Goal: Task Accomplishment & Management: Manage account settings

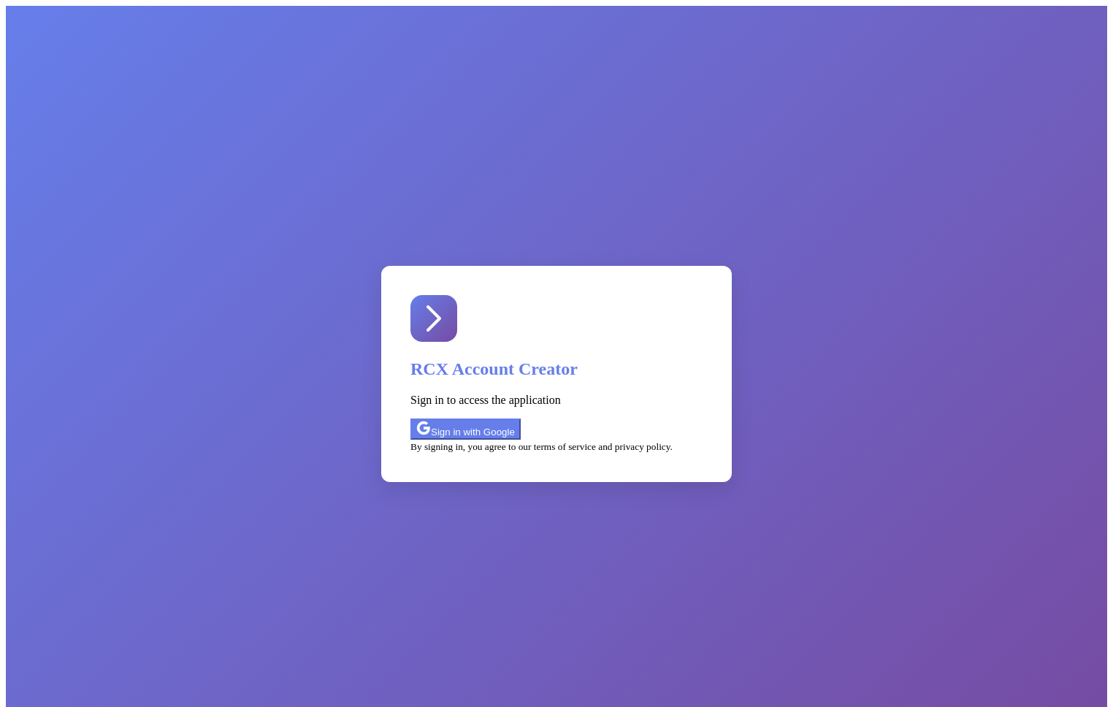
click at [521, 419] on button "Sign in with Google" at bounding box center [465, 429] width 110 height 21
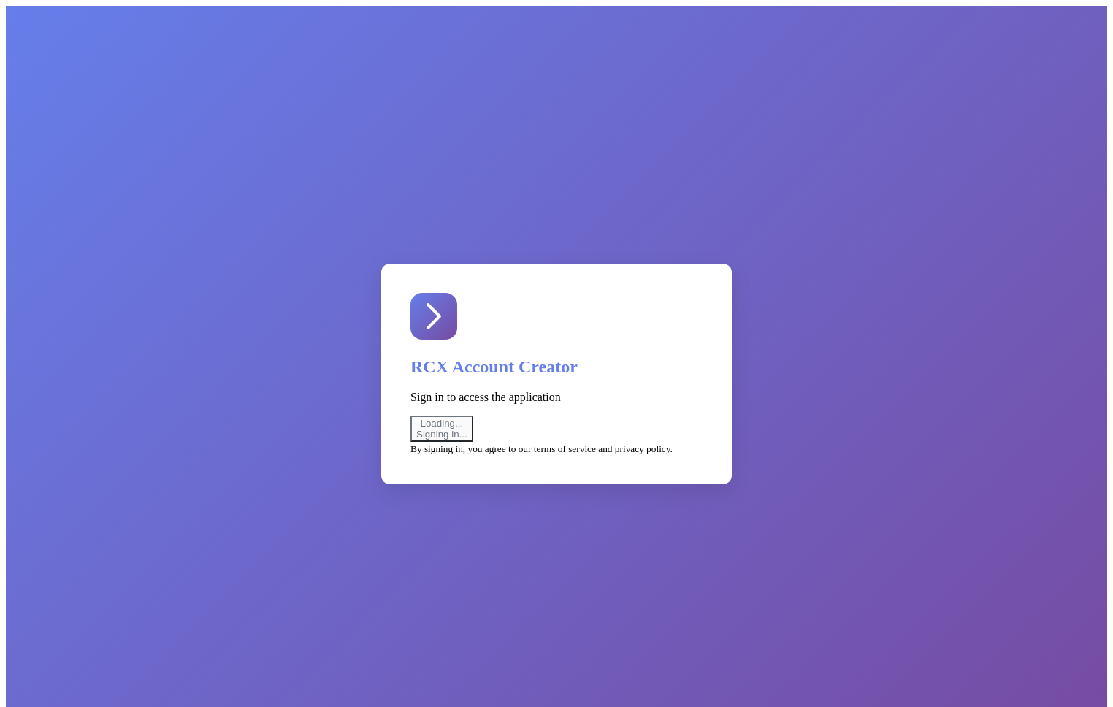
select select "test"
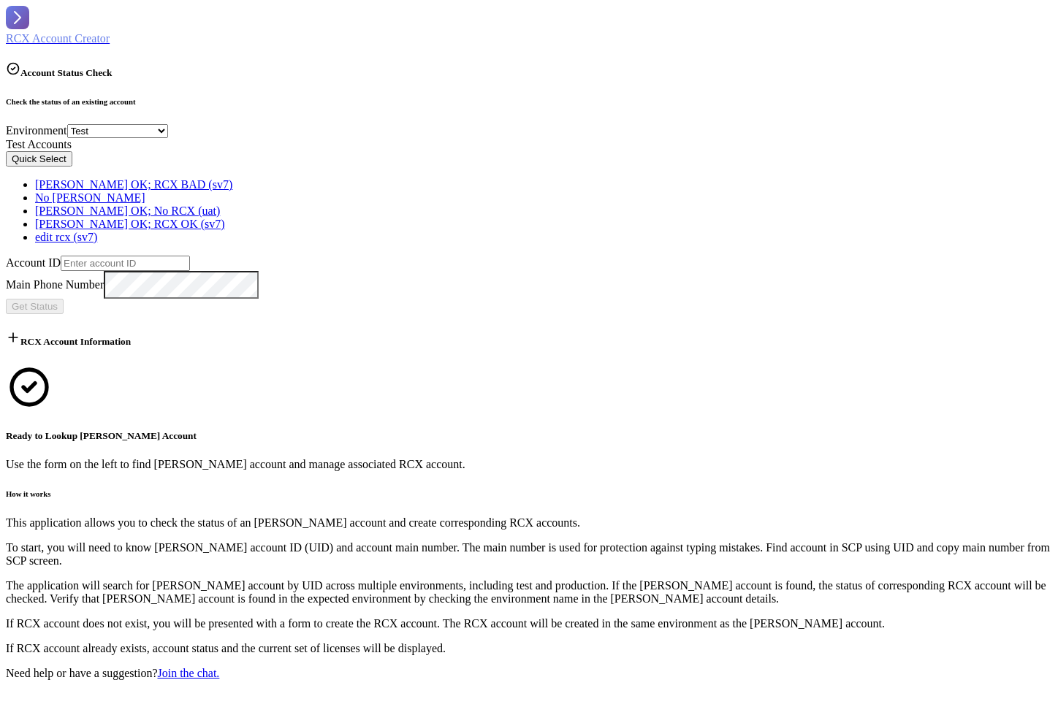
click at [72, 167] on button "Quick Select" at bounding box center [39, 158] width 66 height 15
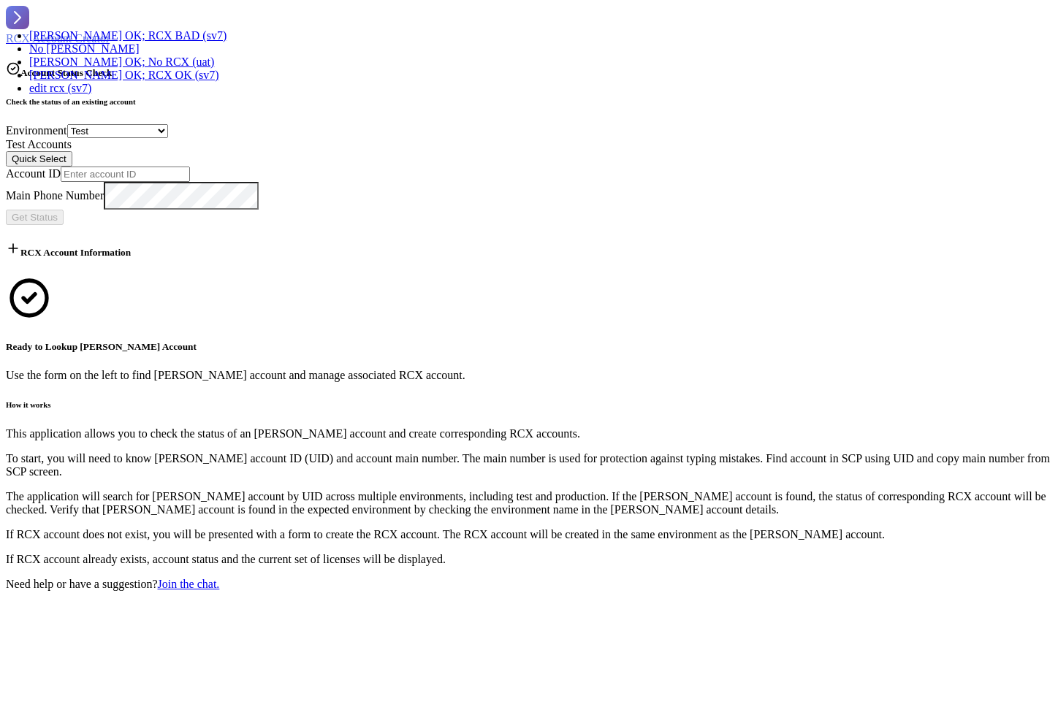
click at [226, 56] on div "No REX" at bounding box center [127, 48] width 197 height 13
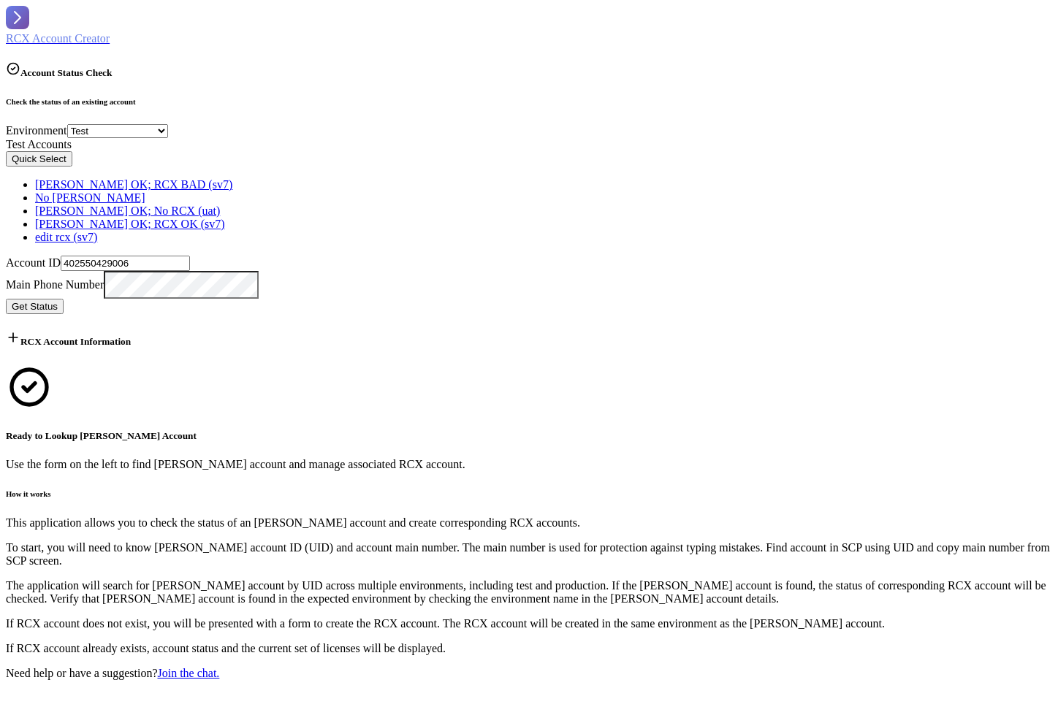
click at [58, 301] on span "Get Status" at bounding box center [35, 306] width 46 height 11
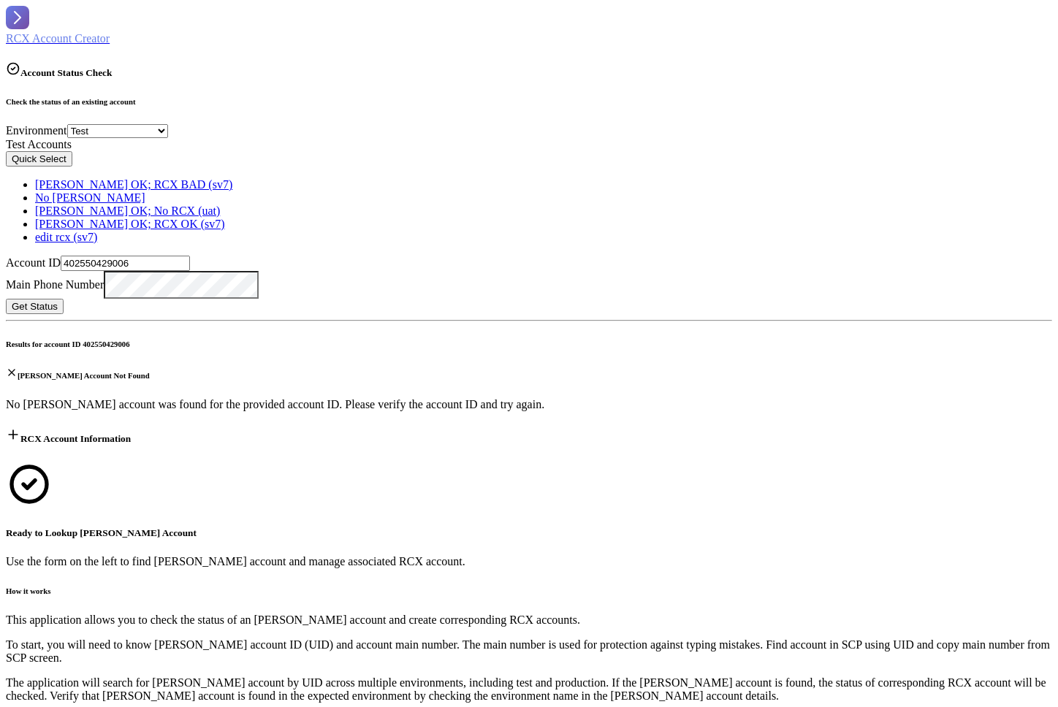
click at [72, 167] on button "Quick Select" at bounding box center [39, 158] width 66 height 15
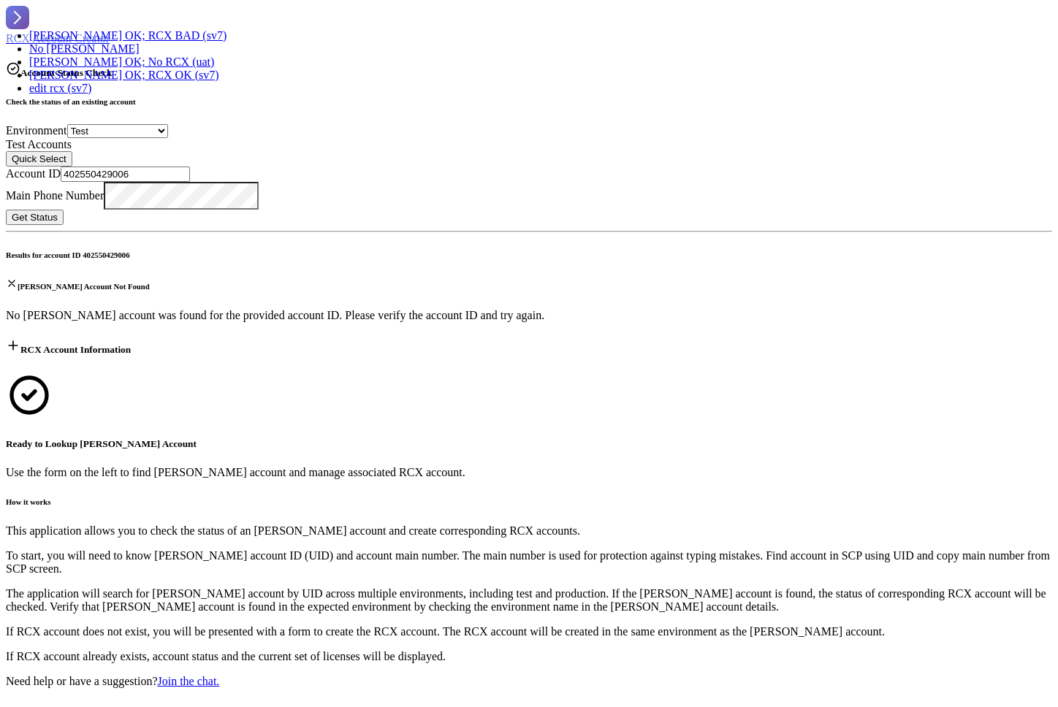
click at [226, 42] on div "[PERSON_NAME] OK; RCX BAD (sv7)" at bounding box center [127, 35] width 197 height 13
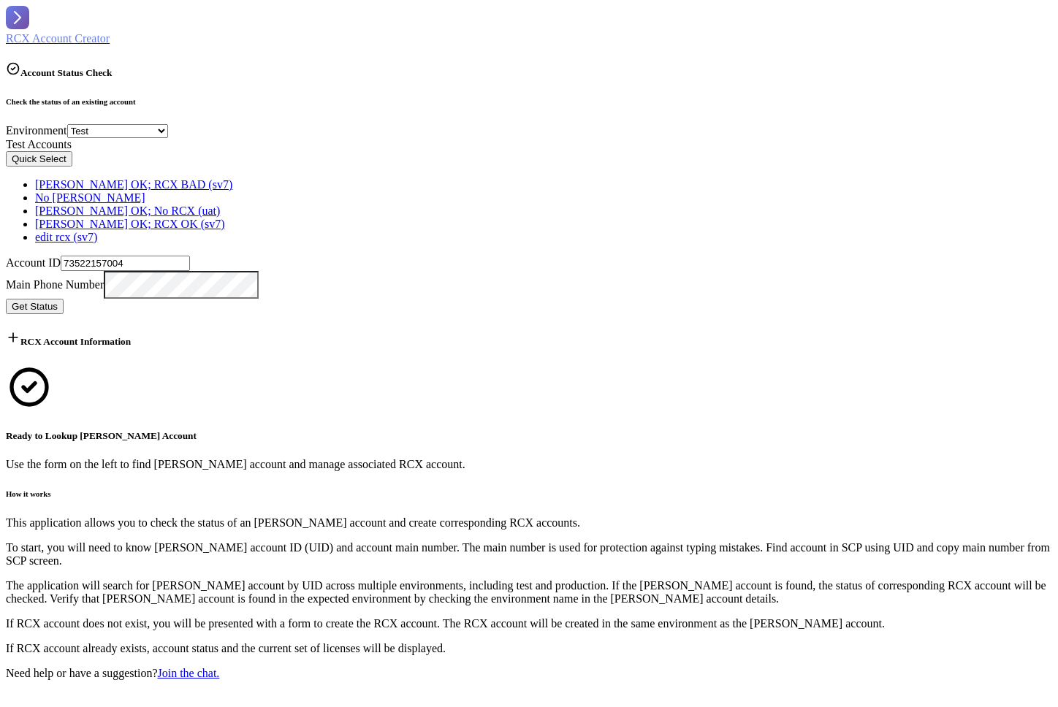
click at [58, 301] on span "Get Status" at bounding box center [35, 306] width 46 height 11
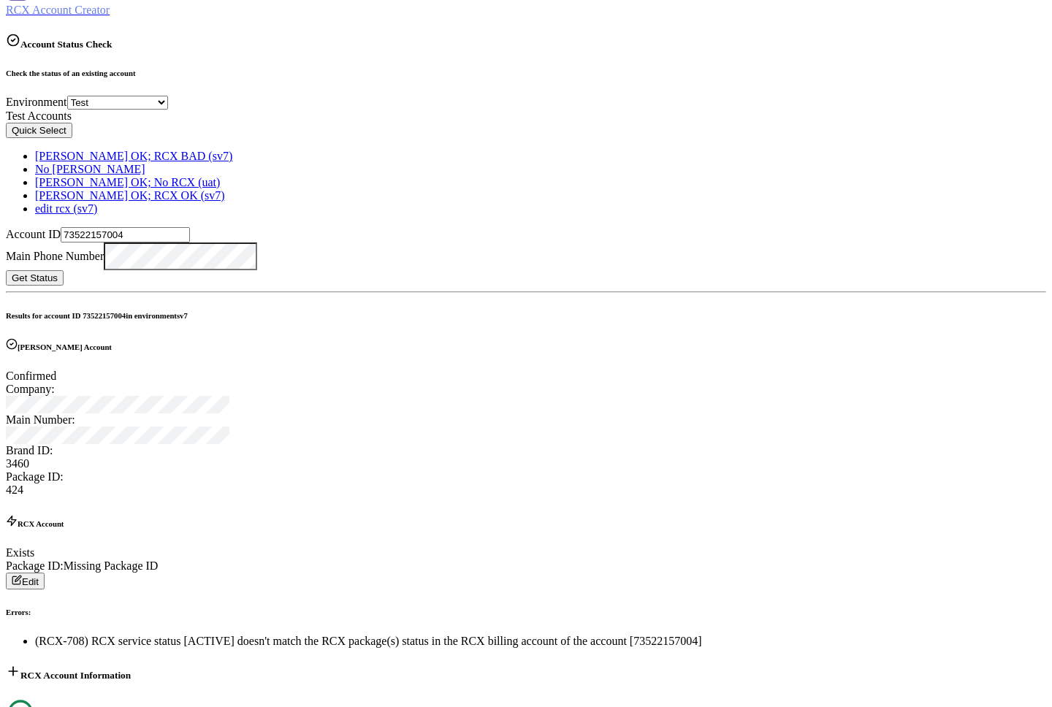
scroll to position [39, 0]
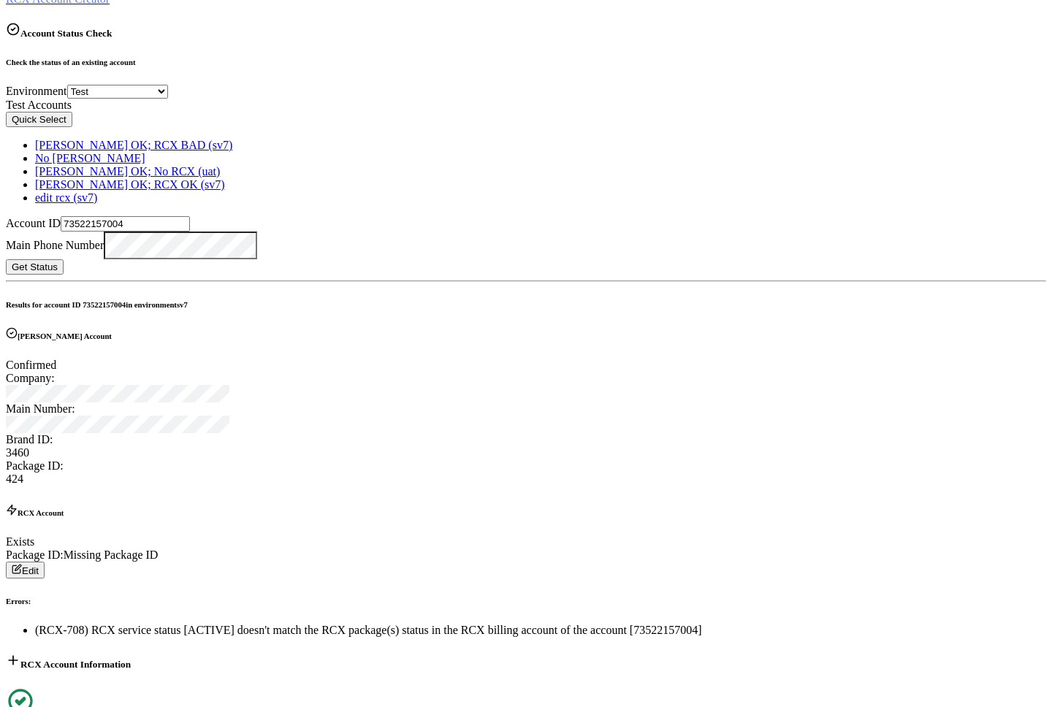
click at [72, 127] on button "Quick Select" at bounding box center [39, 119] width 66 height 15
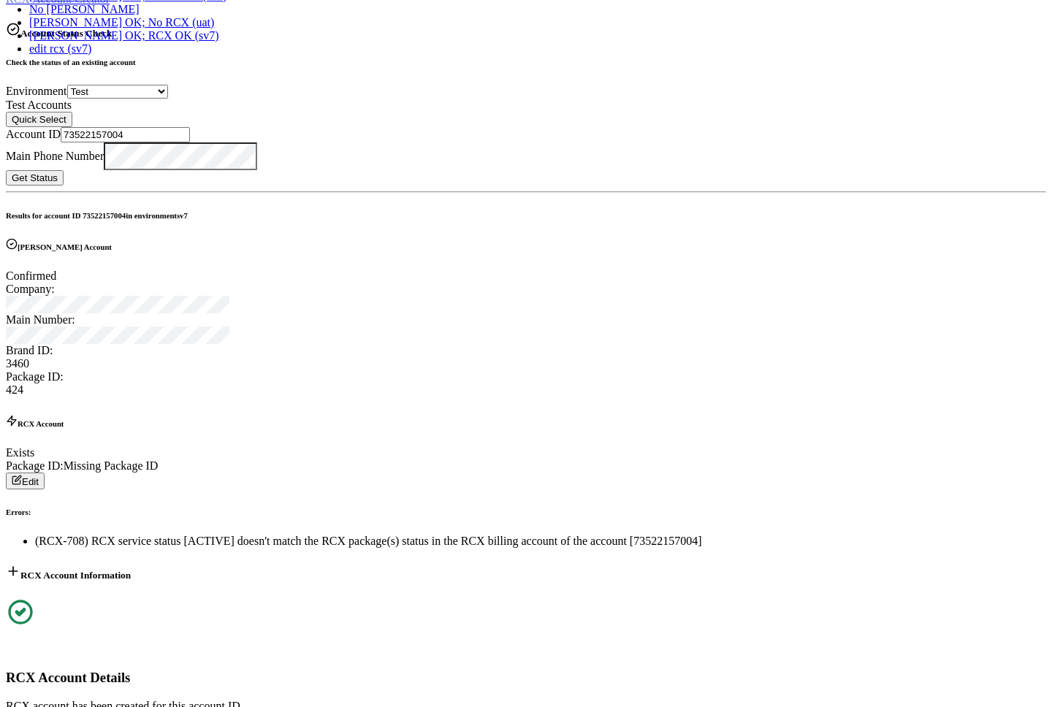
click at [226, 56] on div "edit rcx (sv7)" at bounding box center [127, 48] width 197 height 13
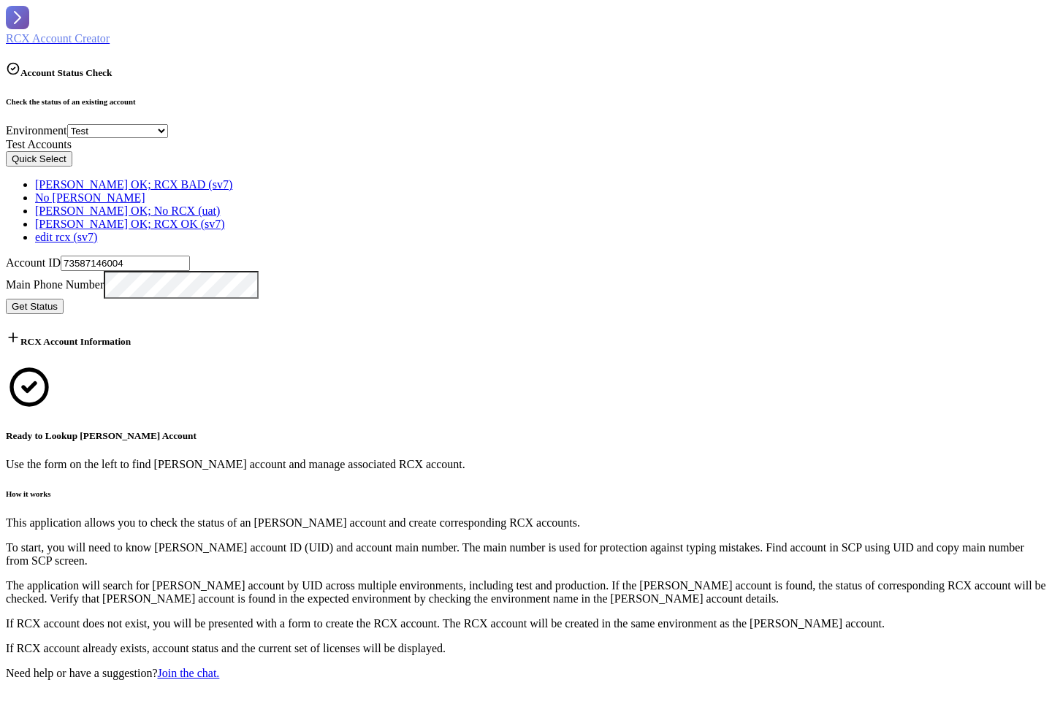
scroll to position [0, 0]
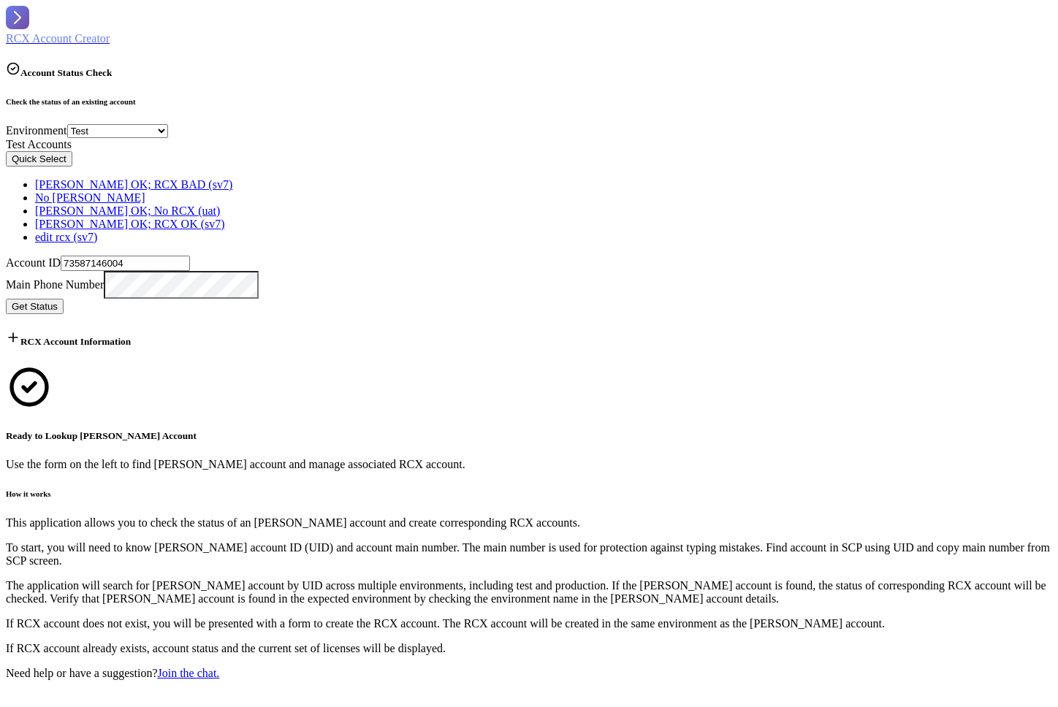
click at [58, 301] on span "Get Status" at bounding box center [35, 306] width 46 height 11
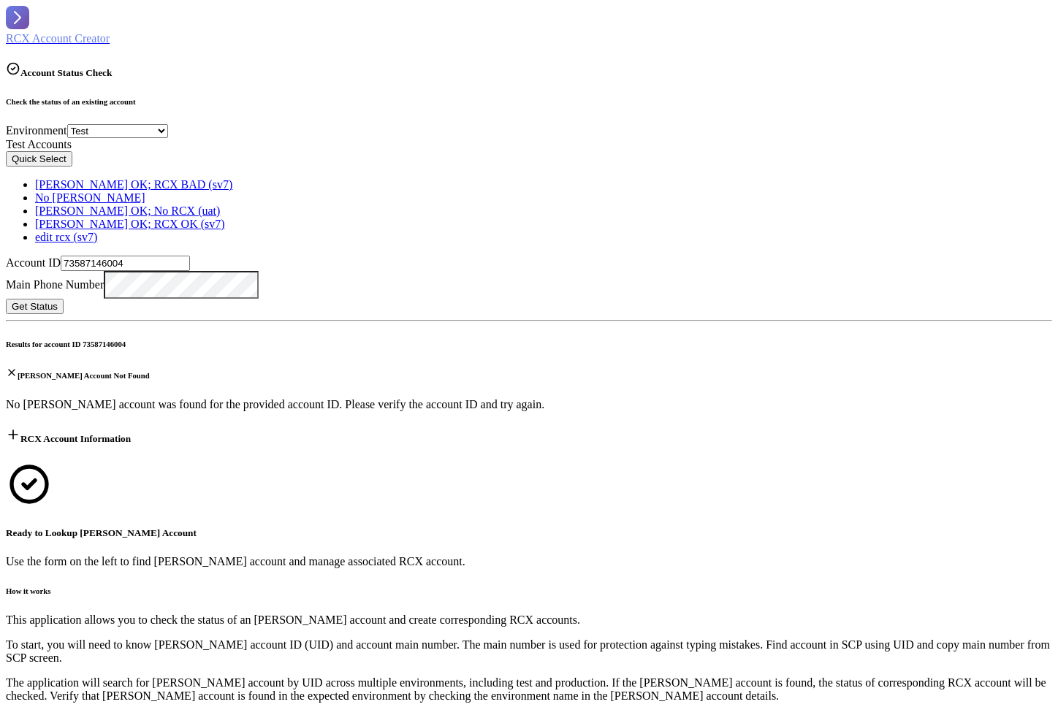
click at [72, 167] on button "Quick Select" at bounding box center [39, 158] width 66 height 15
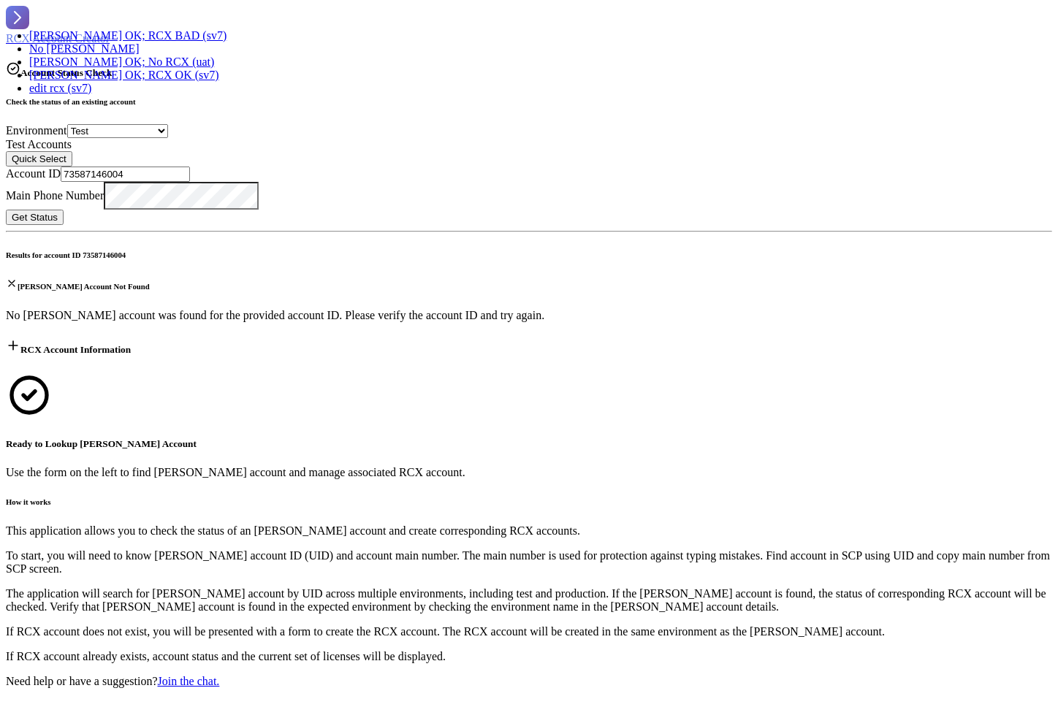
click at [226, 82] on div "[PERSON_NAME] OK; RCX OK (sv7)" at bounding box center [127, 75] width 197 height 13
type input "73515467004"
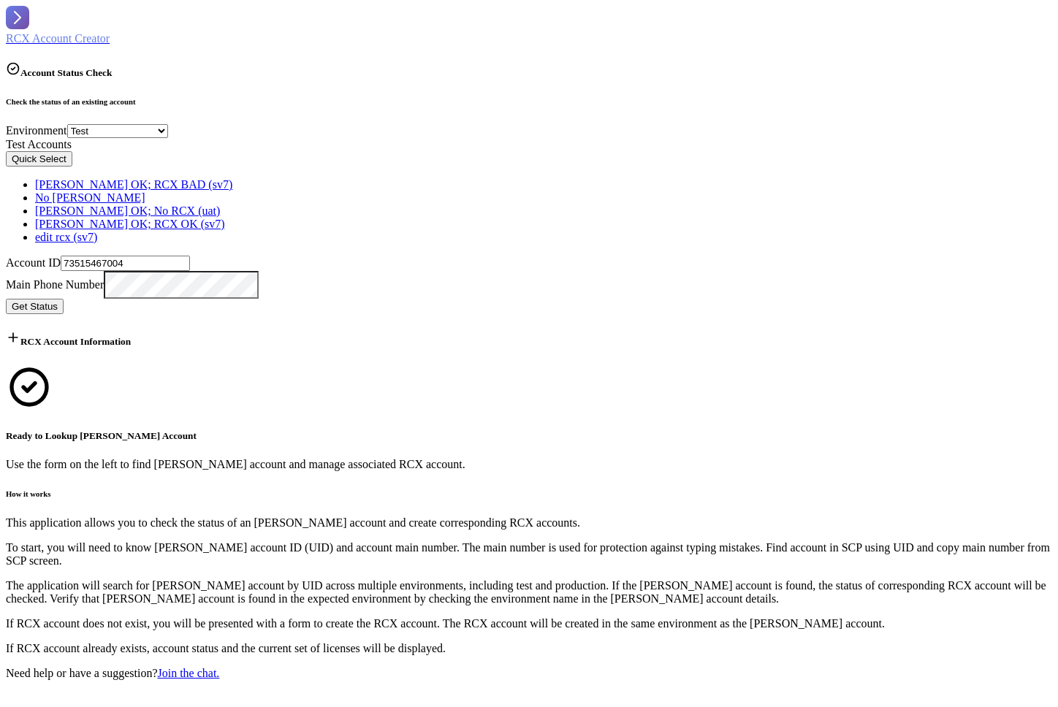
click at [58, 301] on span "Get Status" at bounding box center [35, 306] width 46 height 11
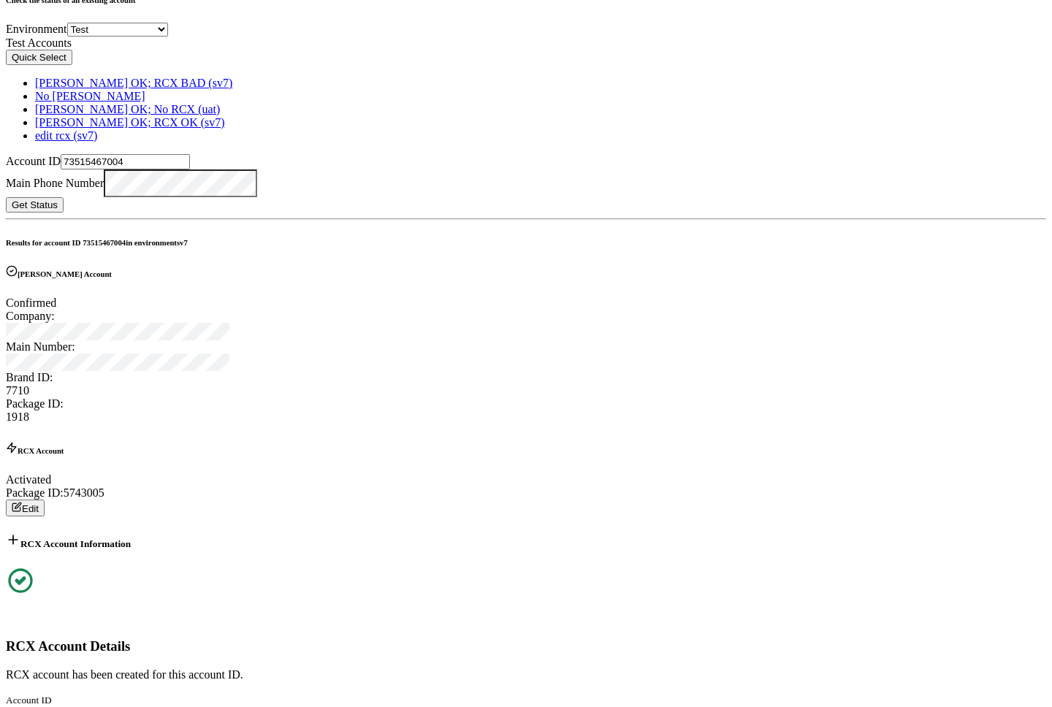
scroll to position [103, 0]
click at [45, 498] on button "Edit" at bounding box center [25, 506] width 39 height 17
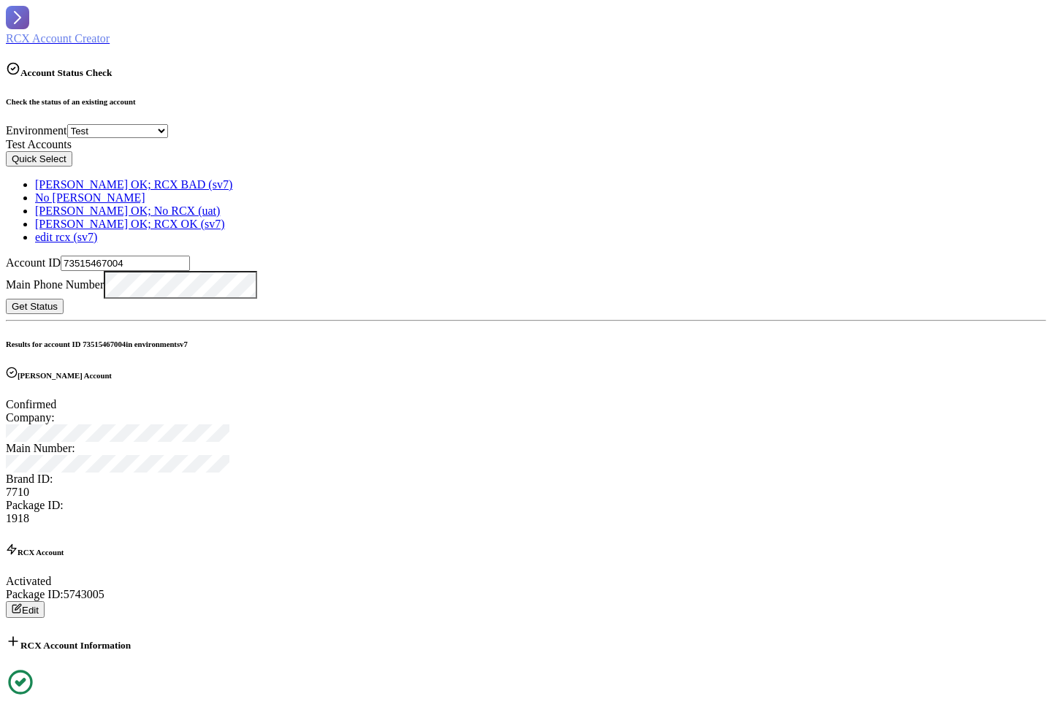
click at [45, 601] on button "Edit" at bounding box center [25, 609] width 39 height 17
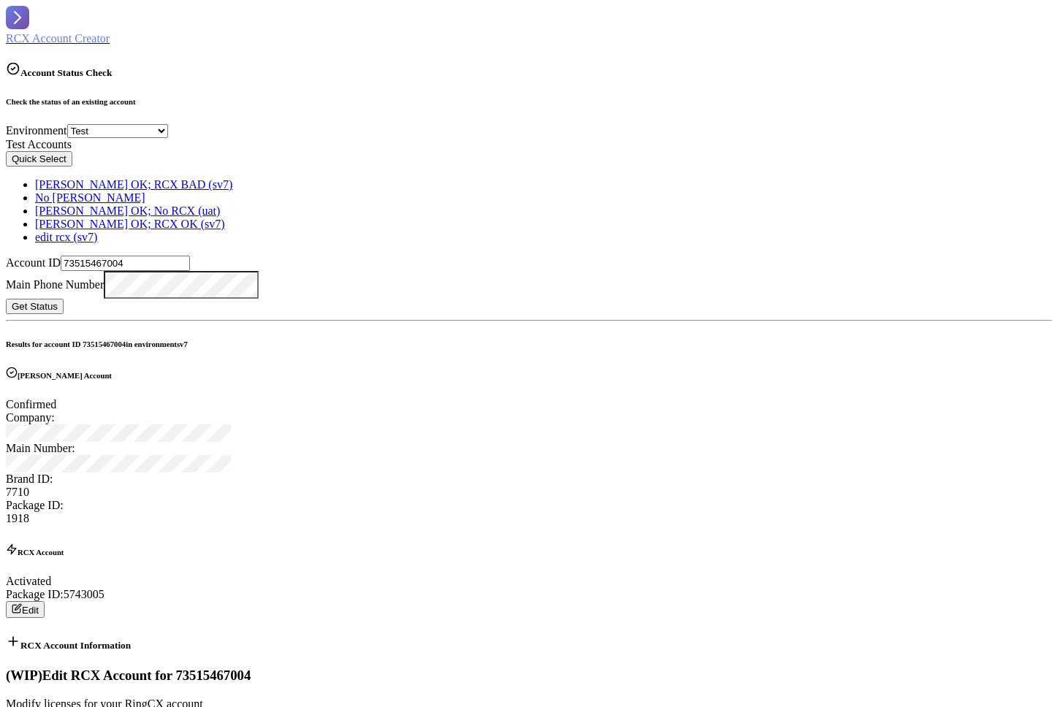
select select "SA_TCPA_6"
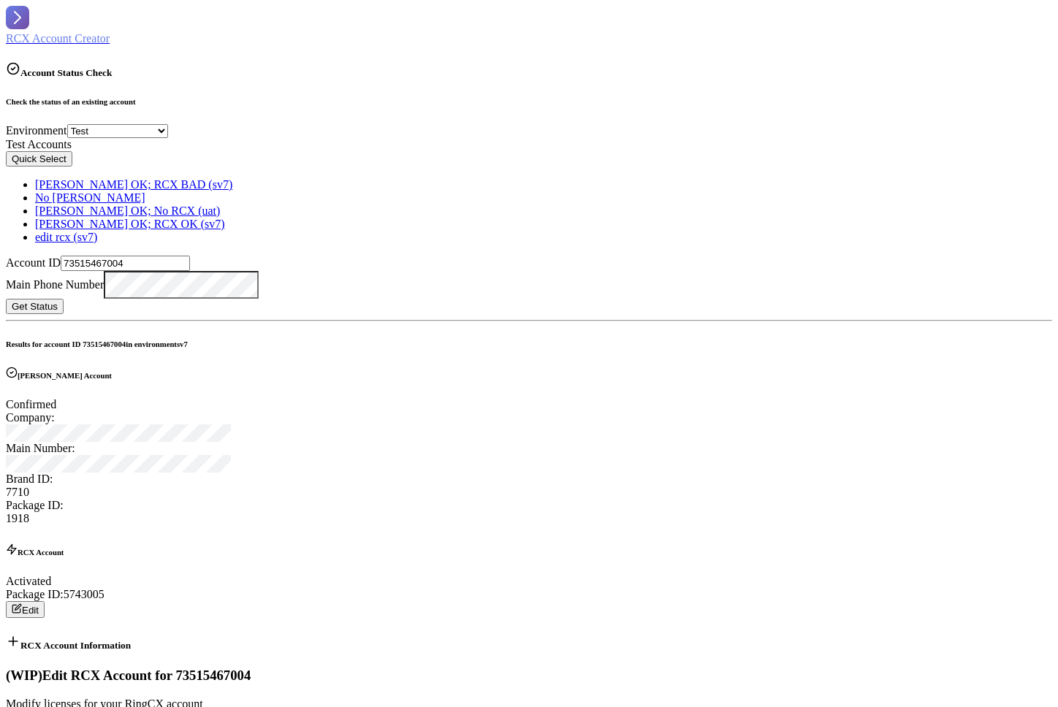
select select "SA_CRSADDYEARD_27"
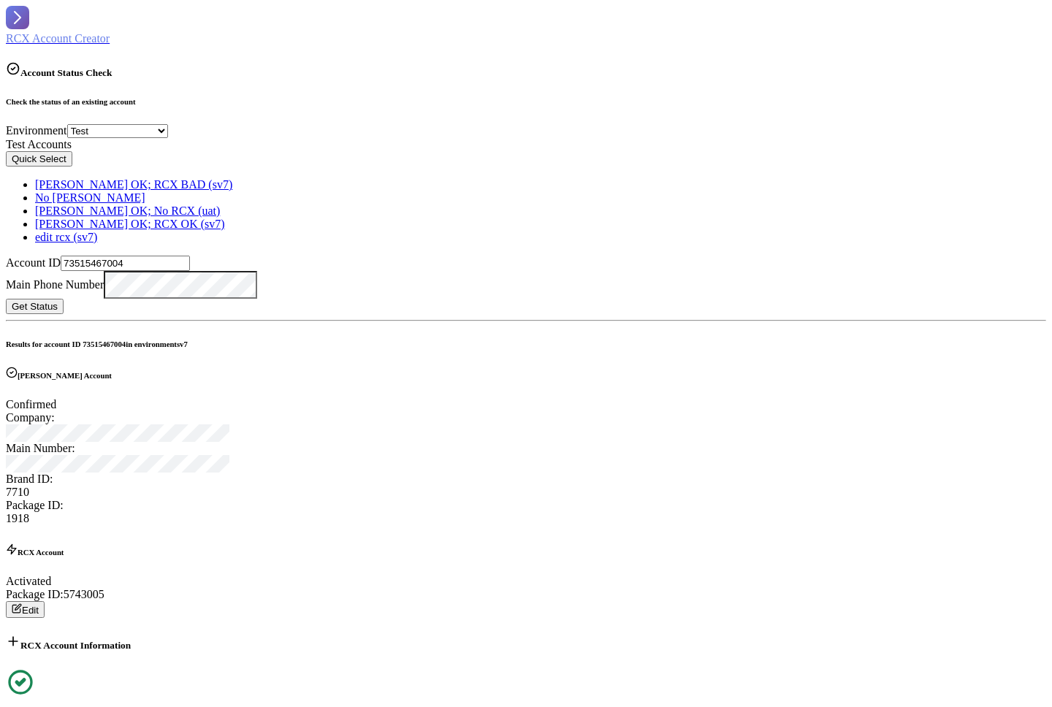
click at [21, 604] on icon "button" at bounding box center [18, 607] width 6 height 6
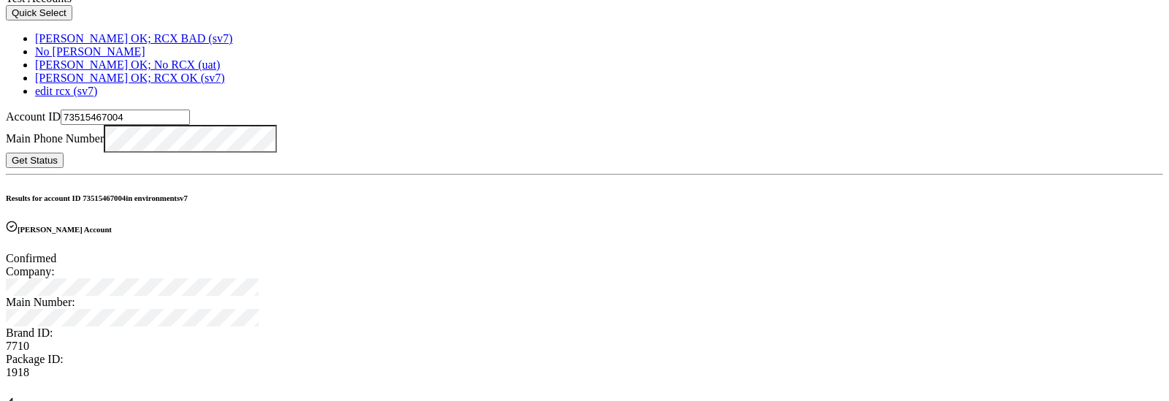
scroll to position [144, 0]
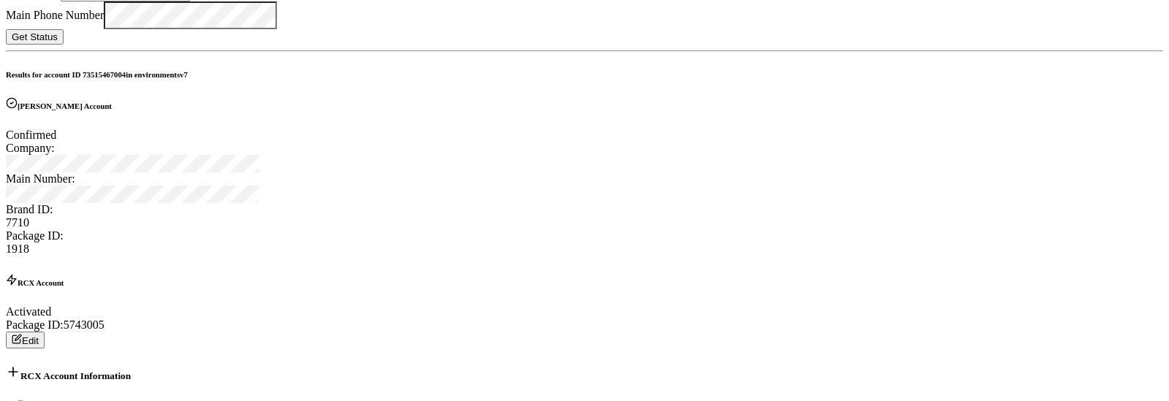
scroll to position [218, 0]
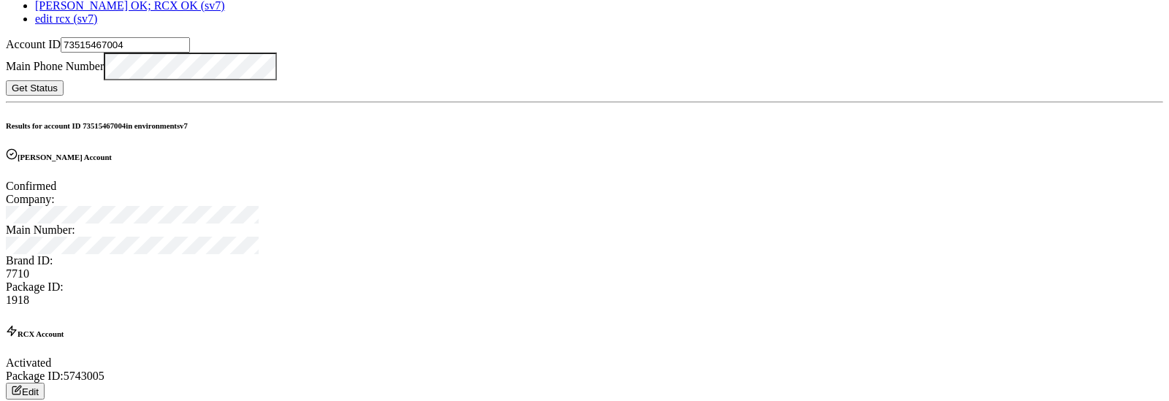
click at [45, 383] on button "Edit" at bounding box center [25, 391] width 39 height 17
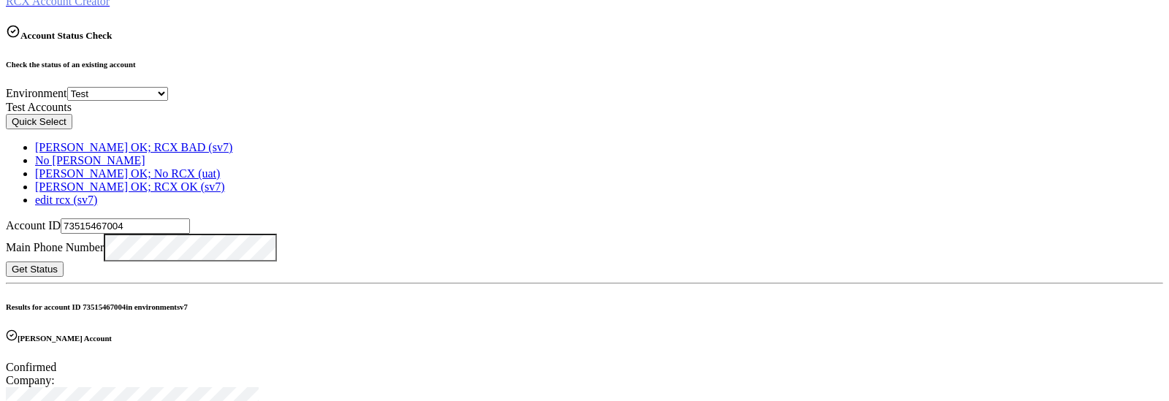
scroll to position [0, 0]
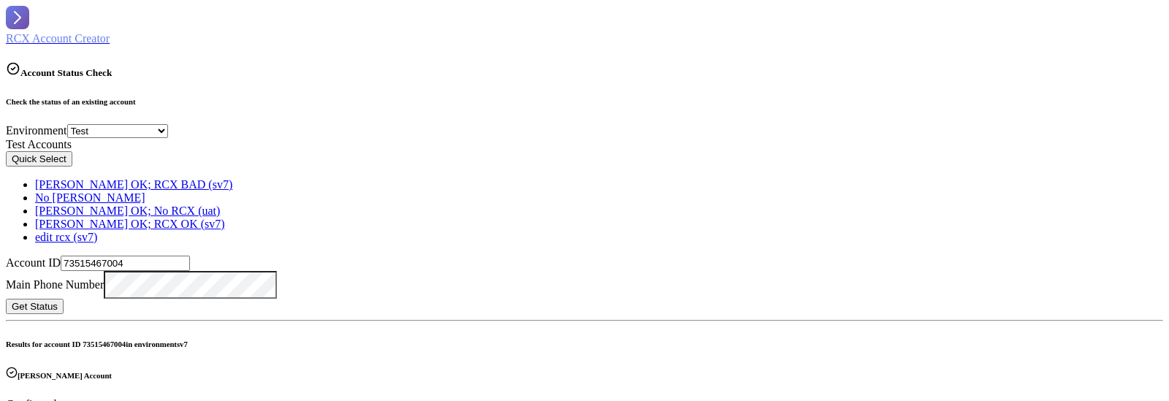
drag, startPoint x: 682, startPoint y: 115, endPoint x: 716, endPoint y: 112, distance: 33.7
copy h3 "WIP"
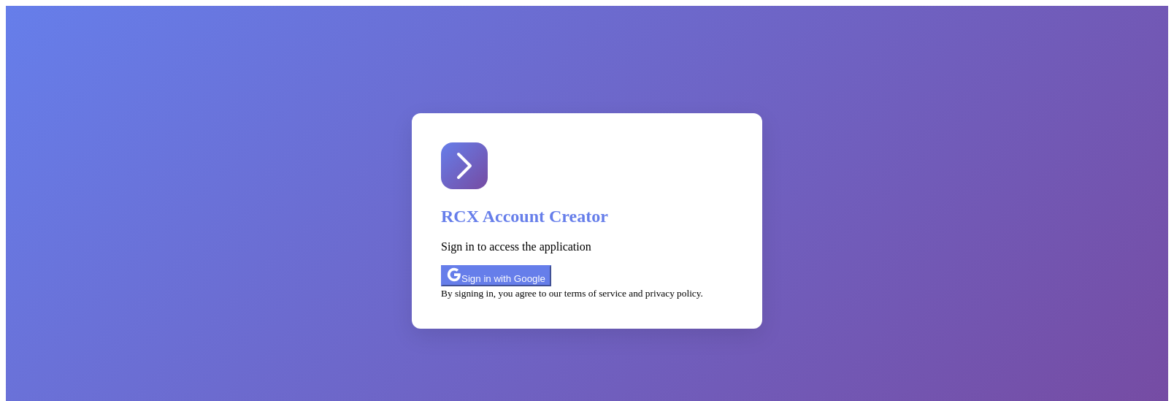
click at [546, 267] on div "Sign in with Google" at bounding box center [496, 275] width 99 height 17
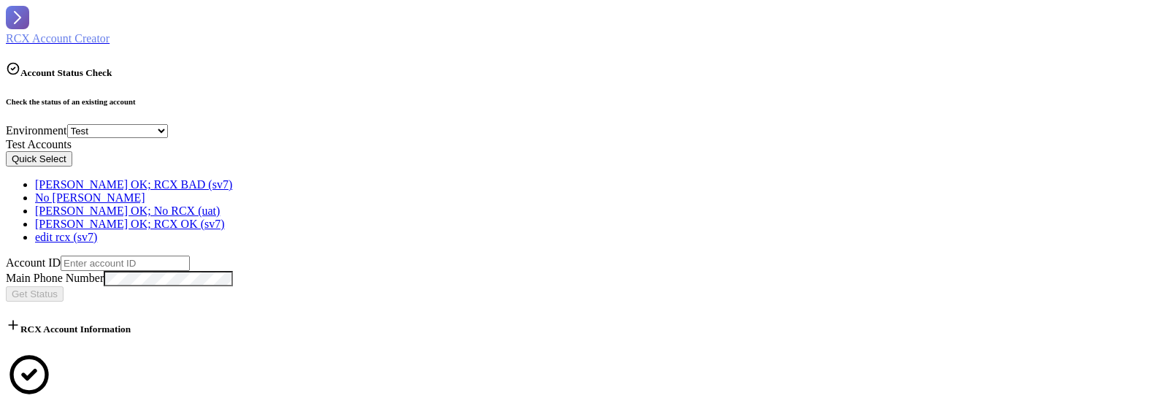
select select "test"
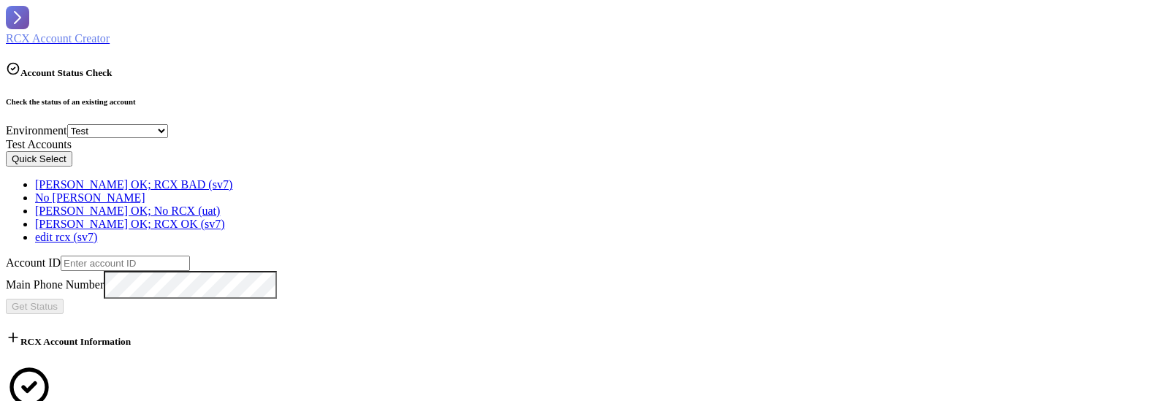
click at [72, 167] on button "Quick Select" at bounding box center [39, 158] width 66 height 15
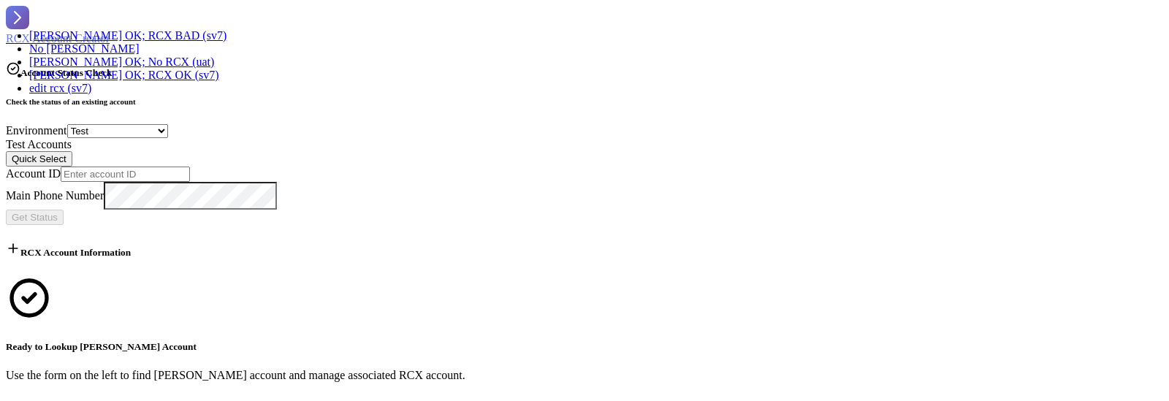
click at [226, 42] on div "[PERSON_NAME] OK; RCX BAD (sv7)" at bounding box center [127, 35] width 197 height 13
type input "73522157004"
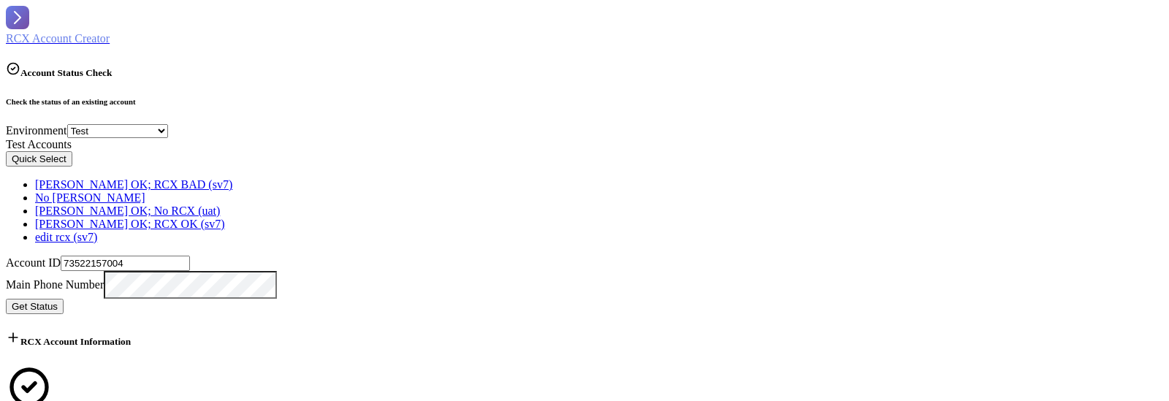
click at [58, 301] on span "Get Status" at bounding box center [35, 306] width 46 height 11
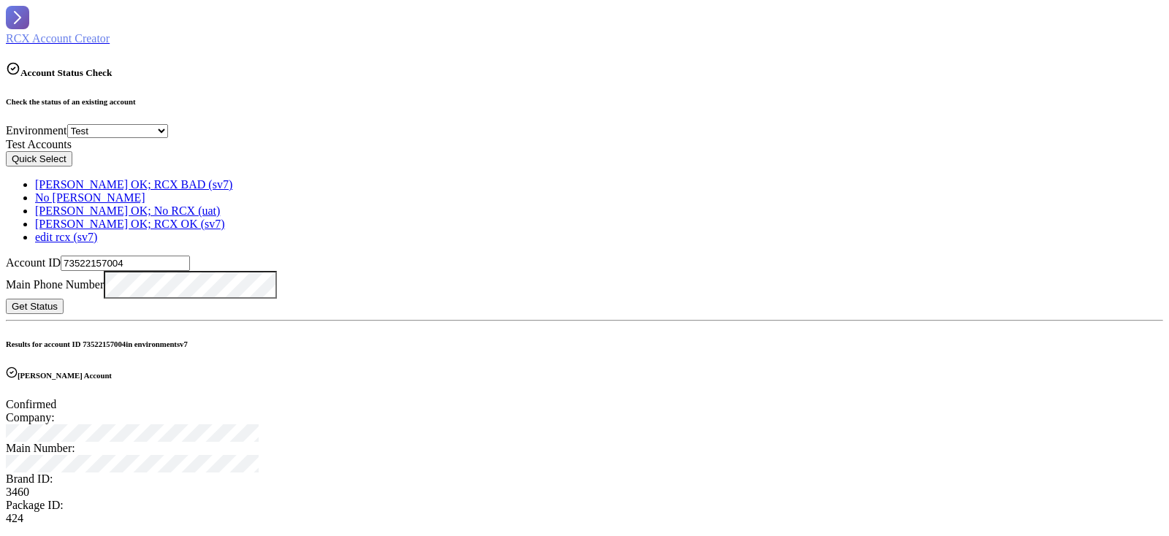
scroll to position [210, 0]
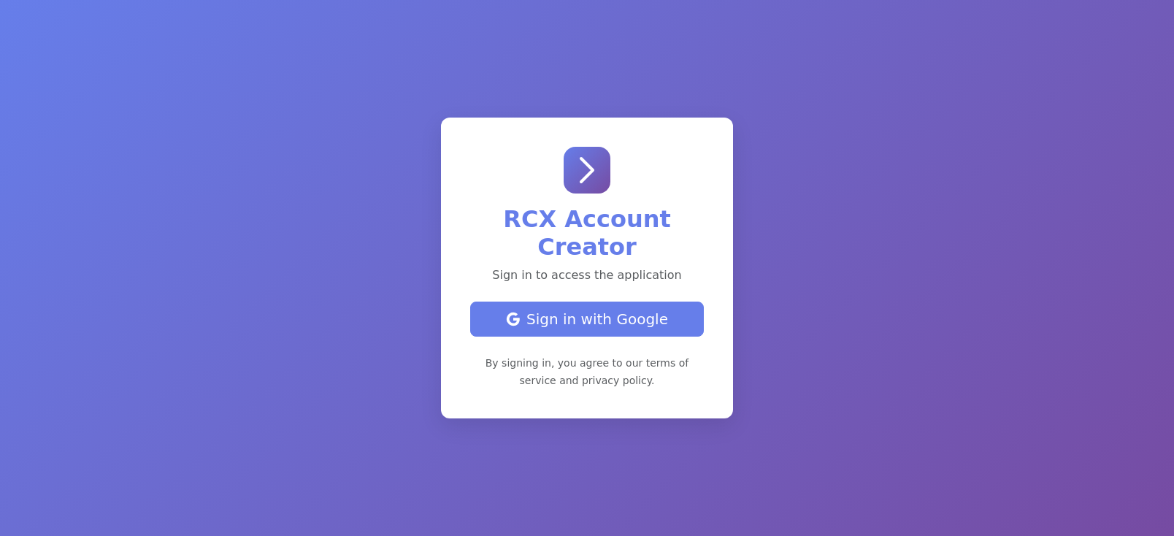
click at [618, 318] on div "Sign in with Google" at bounding box center [587, 319] width 209 height 22
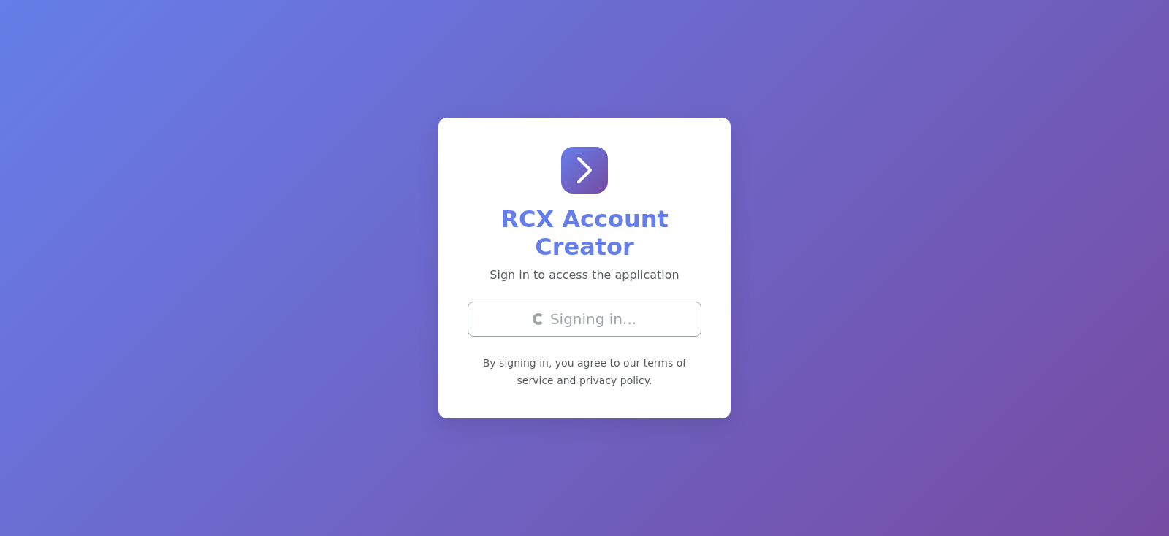
select select "test"
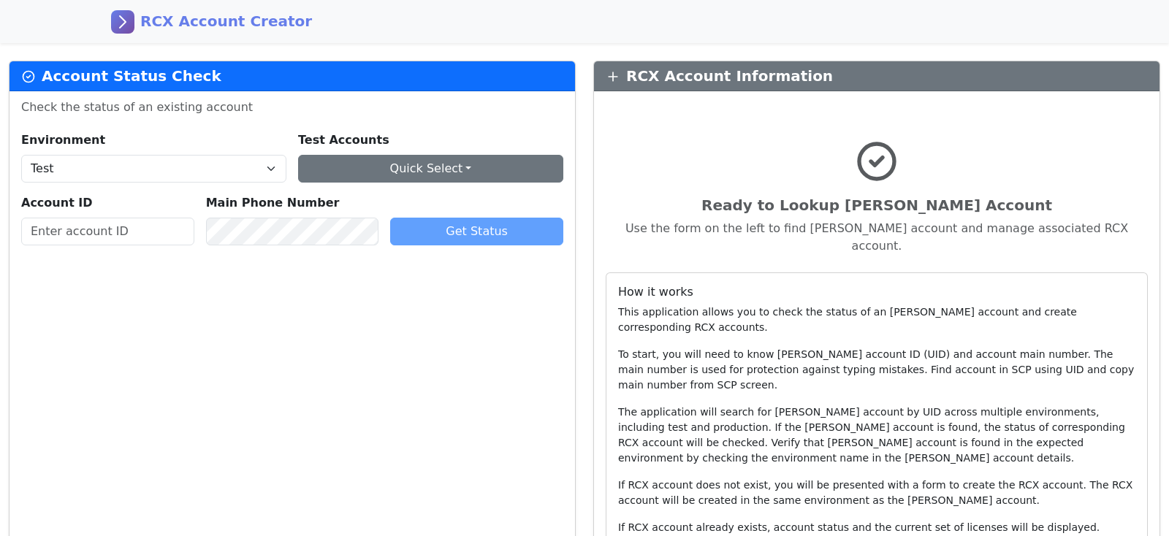
click at [420, 164] on button "Quick Select" at bounding box center [430, 169] width 265 height 28
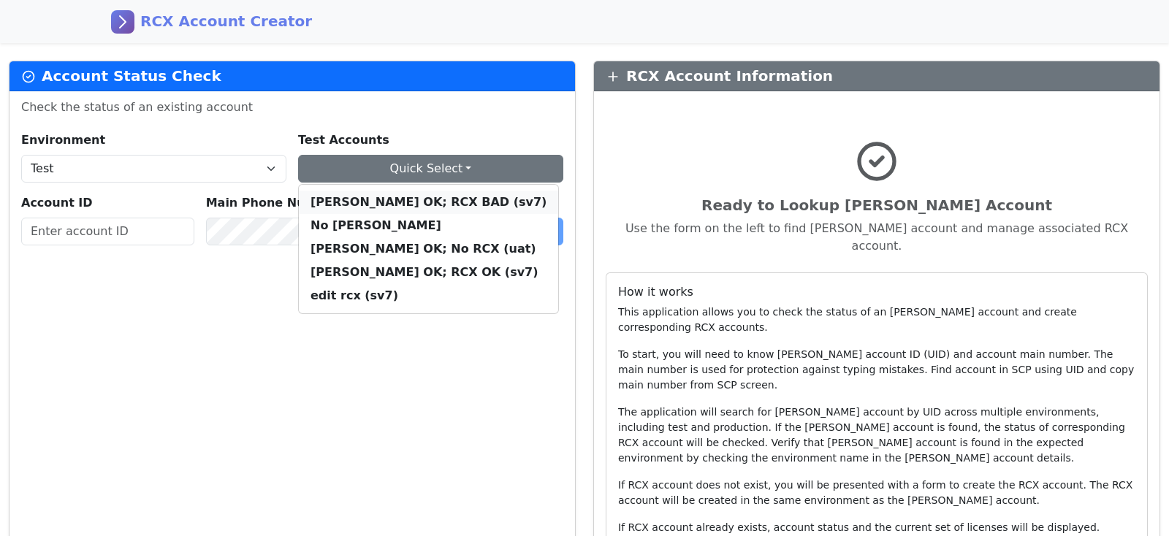
click at [378, 199] on div "[PERSON_NAME] OK; RCX BAD (sv7)" at bounding box center [428, 203] width 236 height 18
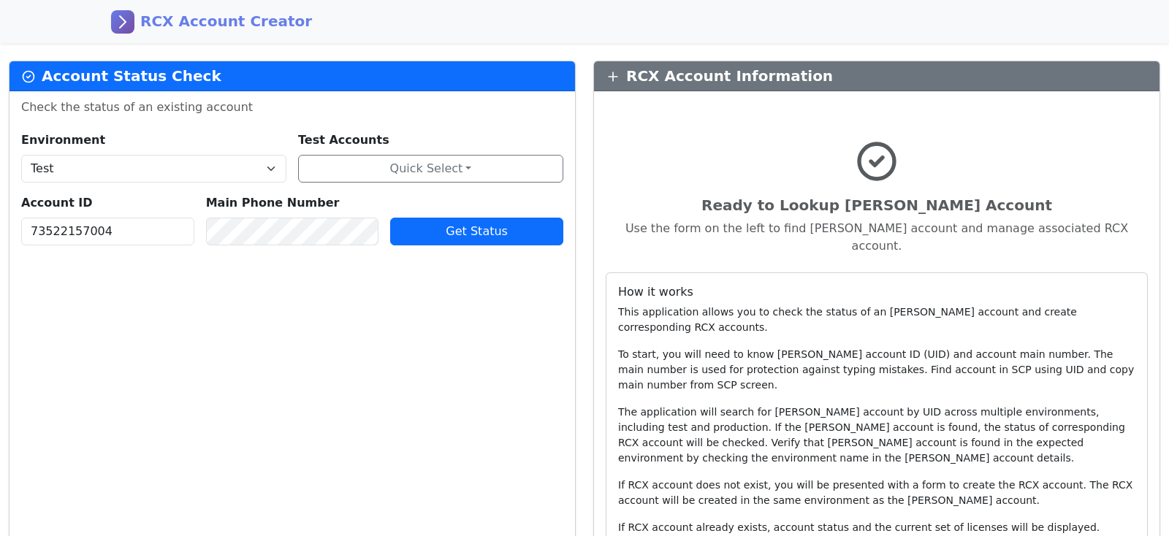
drag, startPoint x: 495, startPoint y: 235, endPoint x: 468, endPoint y: 246, distance: 29.2
click at [494, 235] on span "Get Status" at bounding box center [477, 231] width 62 height 14
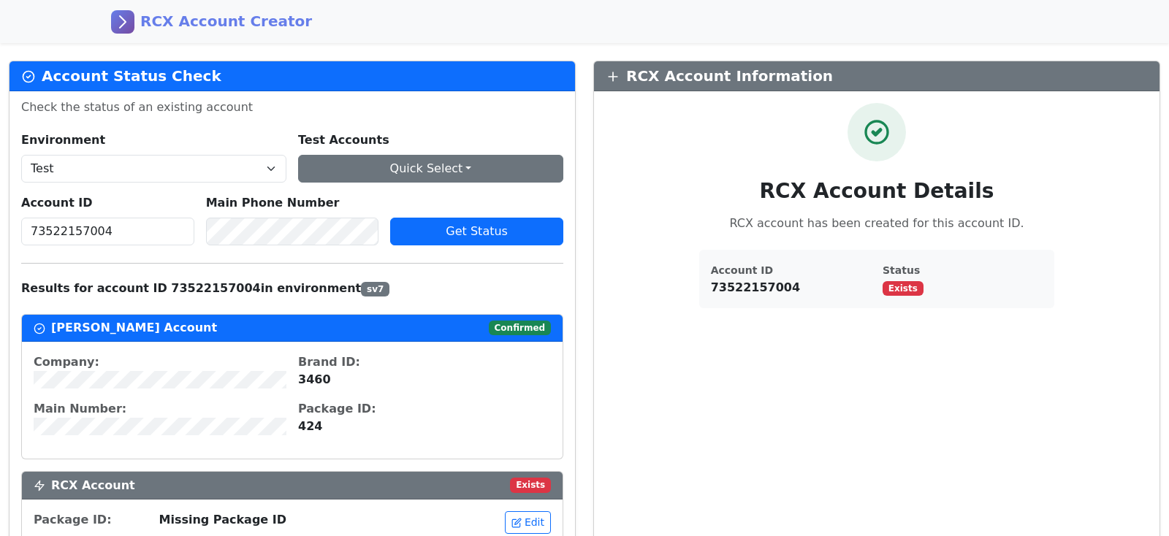
click at [485, 167] on button "Quick Select" at bounding box center [430, 169] width 265 height 28
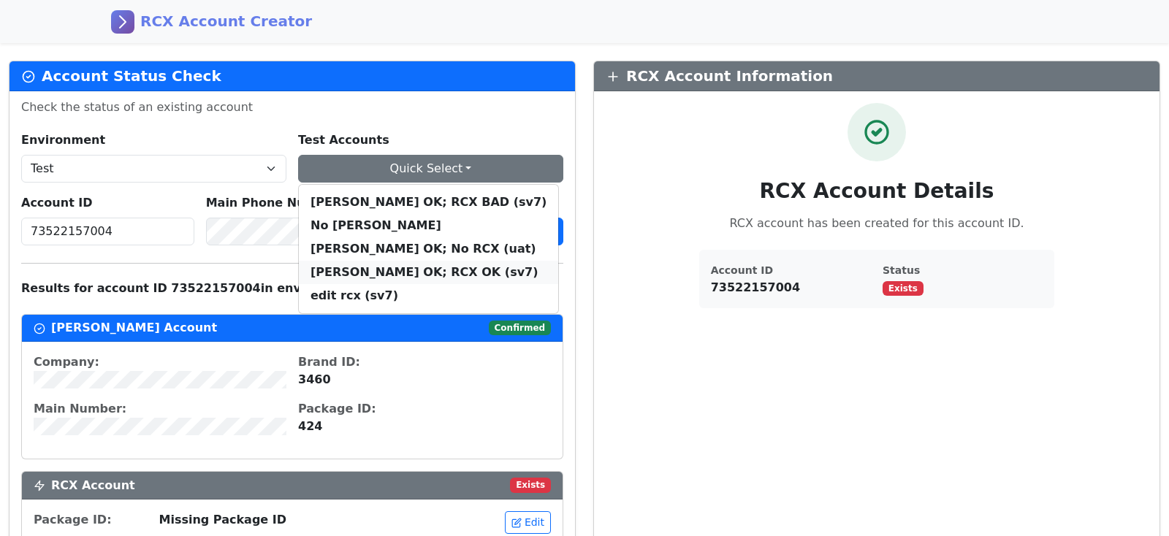
click at [381, 271] on div "[PERSON_NAME] OK; RCX OK (sv7)" at bounding box center [428, 273] width 236 height 18
type input "73515467004"
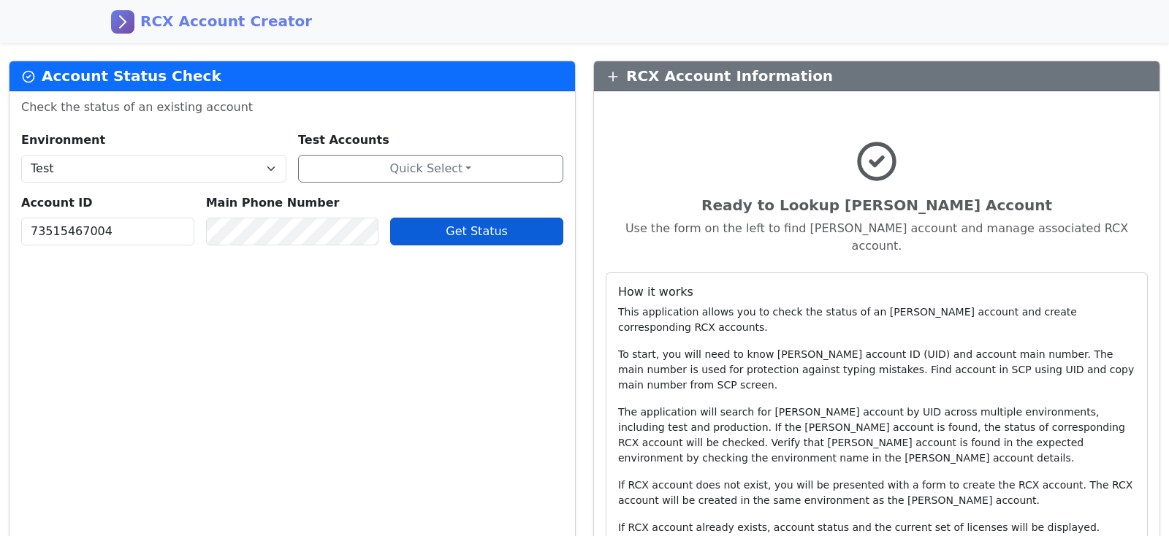
click at [462, 228] on span "Get Status" at bounding box center [477, 231] width 62 height 14
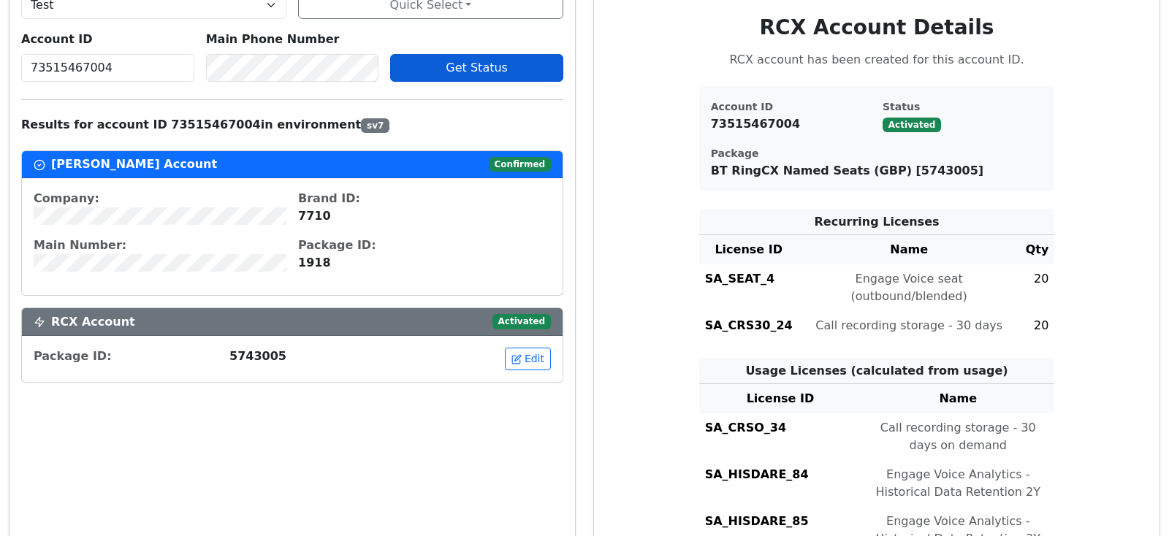
scroll to position [174, 0]
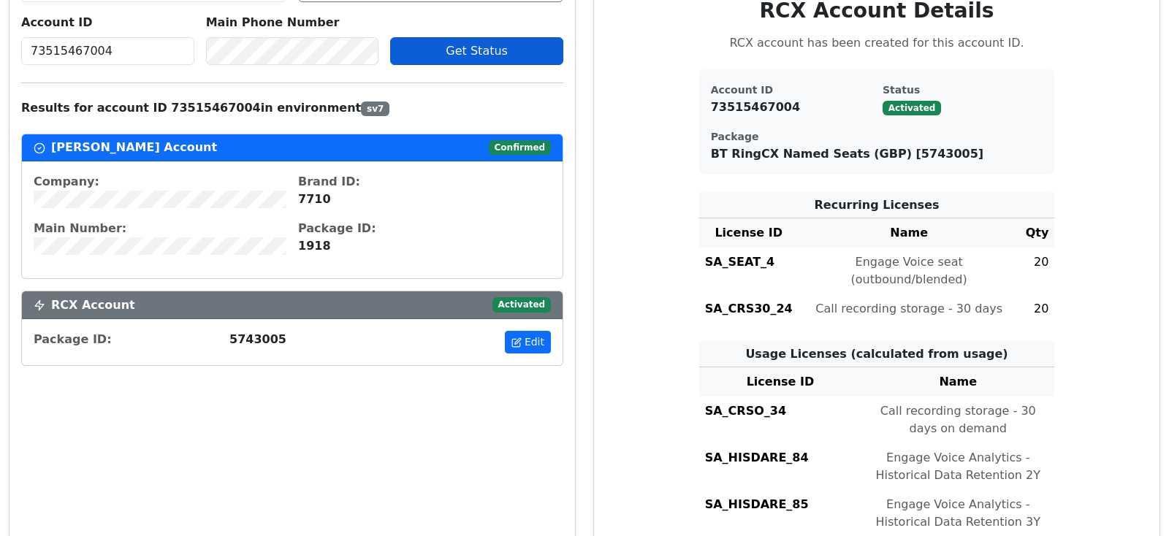
click at [531, 346] on button "Edit" at bounding box center [528, 342] width 46 height 23
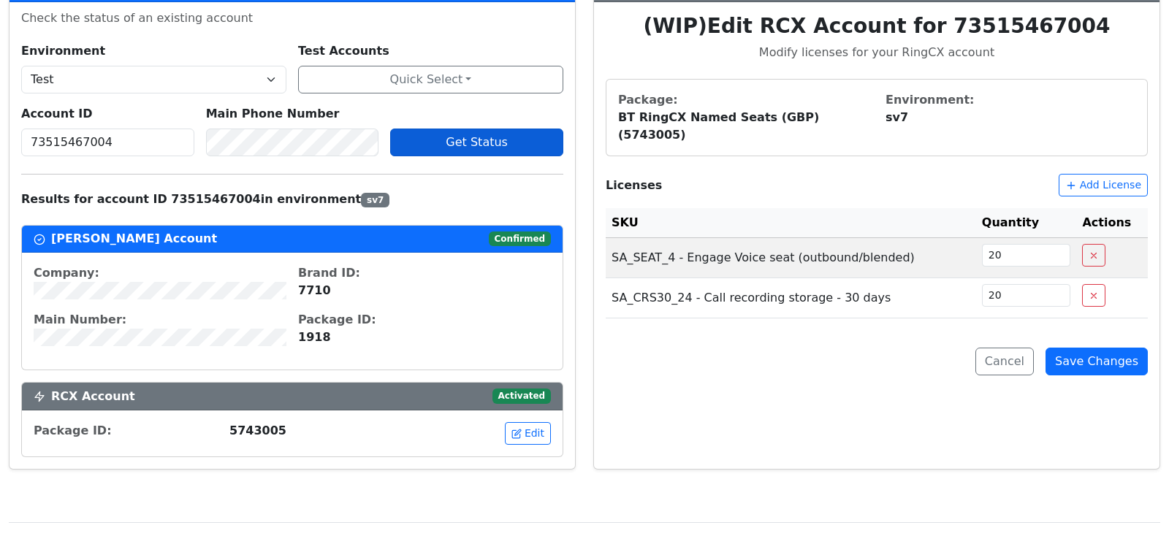
scroll to position [0, 0]
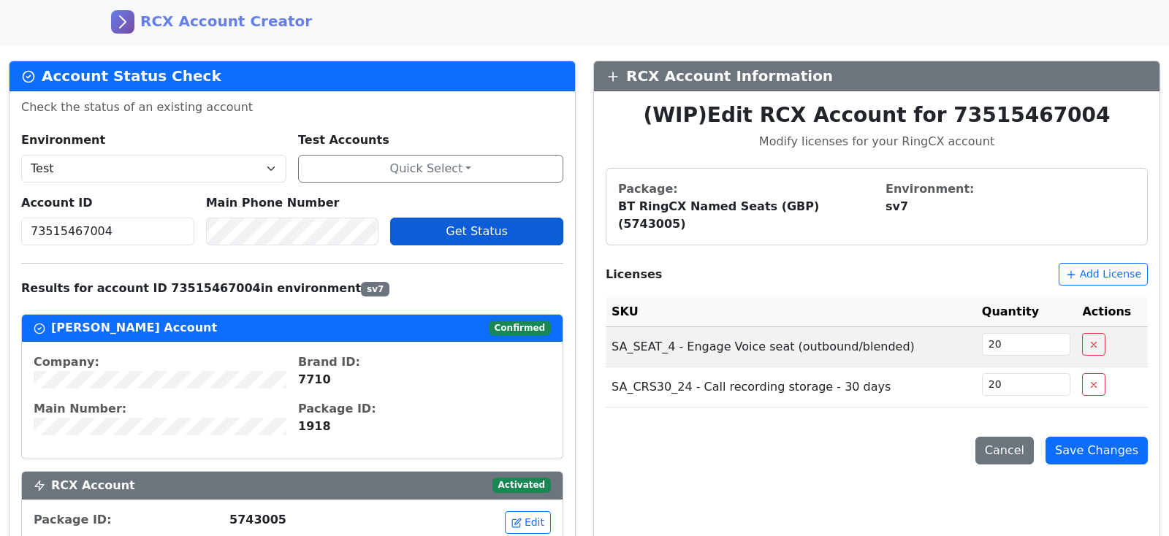
click at [1007, 437] on button "Cancel" at bounding box center [1004, 451] width 58 height 28
